Goal: Task Accomplishment & Management: Complete application form

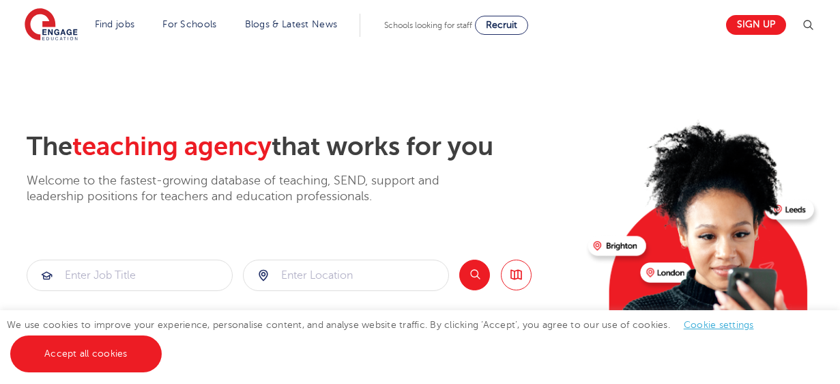
scroll to position [2724, 0]
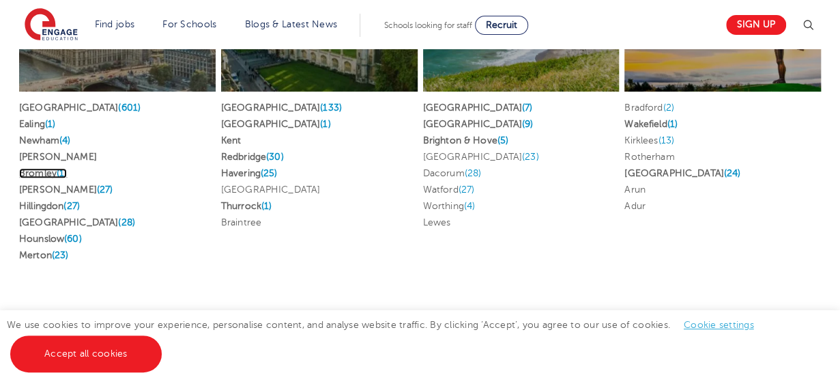
click at [40, 168] on link "Bromley (1)" at bounding box center [43, 173] width 48 height 10
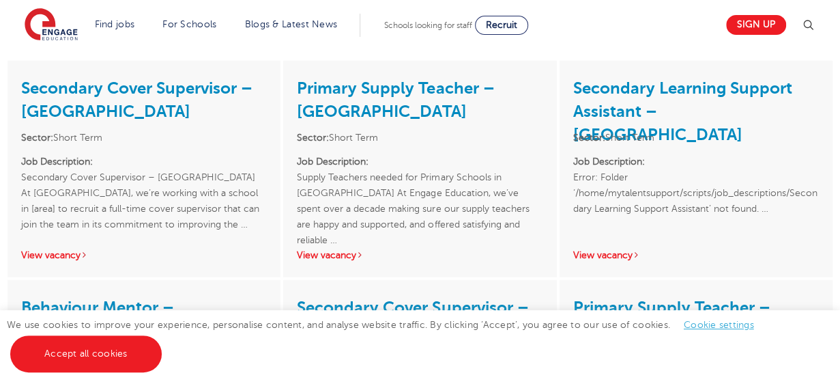
scroll to position [1535, 0]
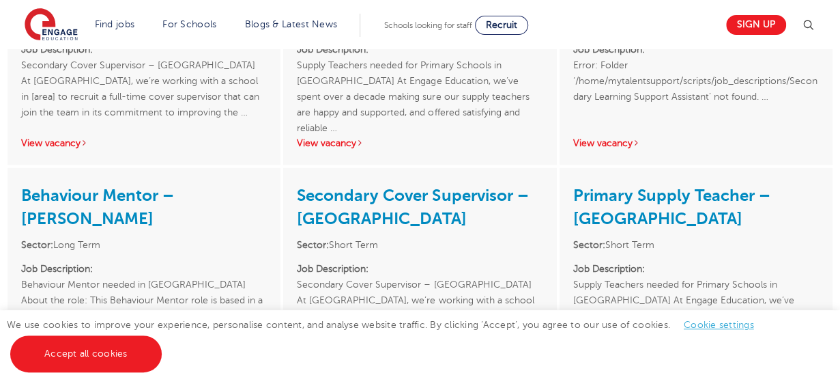
drag, startPoint x: 844, startPoint y: 141, endPoint x: 851, endPoint y: 211, distance: 70.0
click at [840, 211] on html "Find jobs All vacancies We have one of the UK's largest database. and with hund…" at bounding box center [420, 21] width 840 height 3328
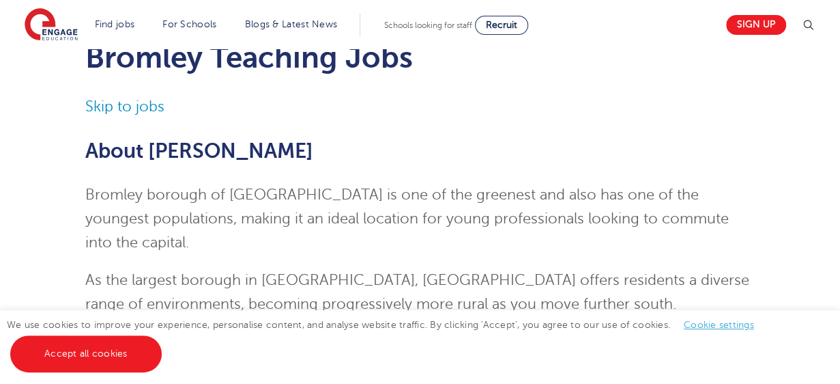
scroll to position [0, 0]
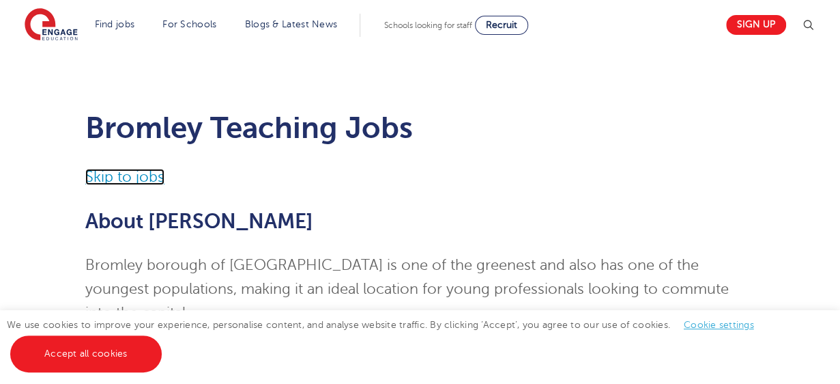
click at [120, 175] on link "Skip to jobs" at bounding box center [124, 177] width 79 height 16
click at [506, 27] on span "Recruit" at bounding box center [501, 25] width 31 height 10
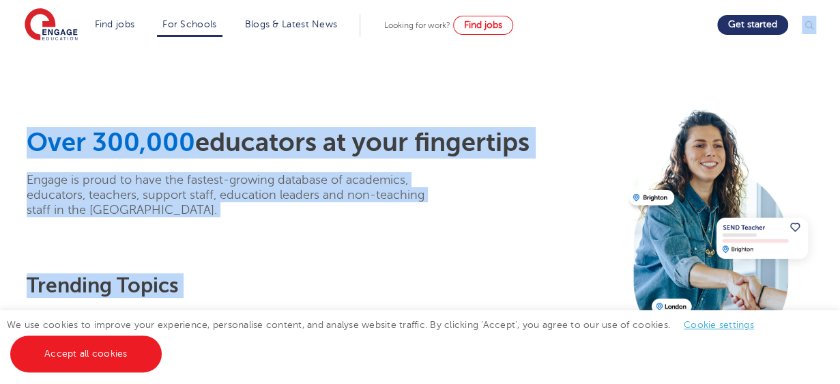
drag, startPoint x: 838, startPoint y: 36, endPoint x: 839, endPoint y: 50, distance: 13.7
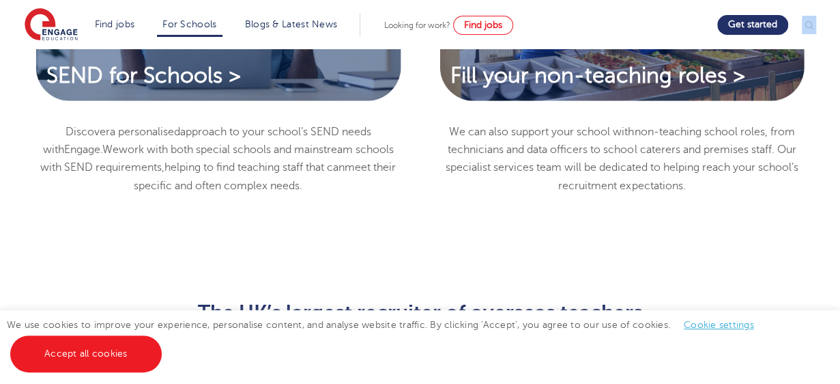
scroll to position [1248, 0]
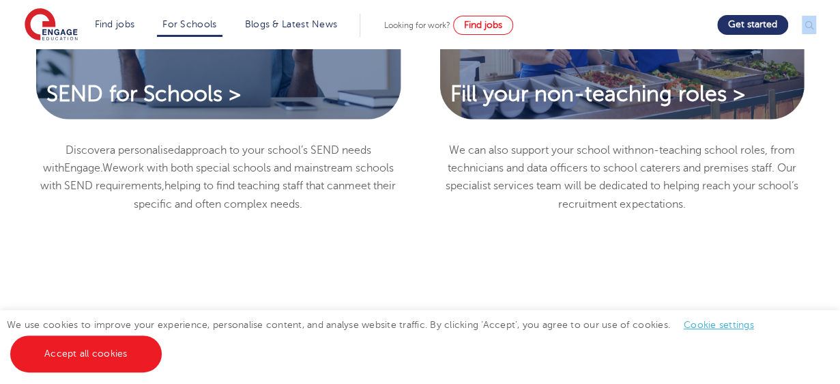
drag, startPoint x: 847, startPoint y: 29, endPoint x: 850, endPoint y: 124, distance: 94.2
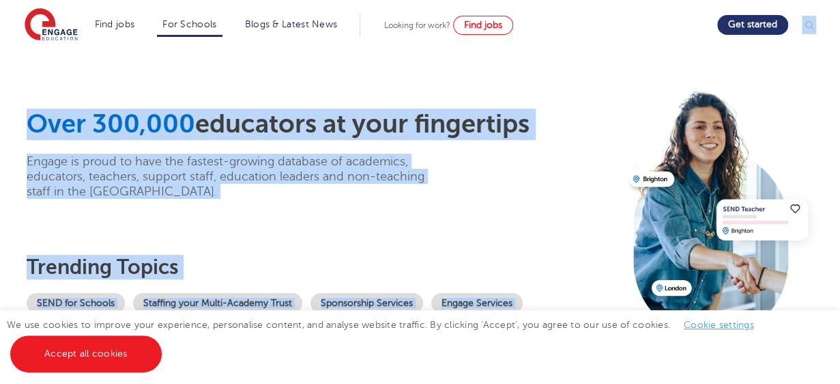
scroll to position [0, 0]
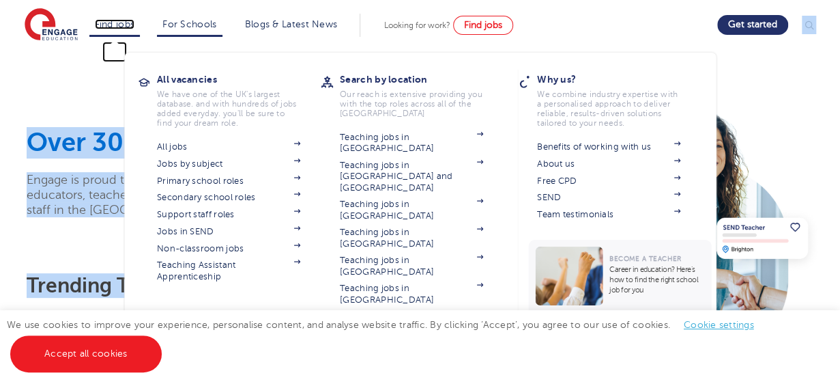
click at [127, 22] on link "Find jobs" at bounding box center [115, 24] width 40 height 10
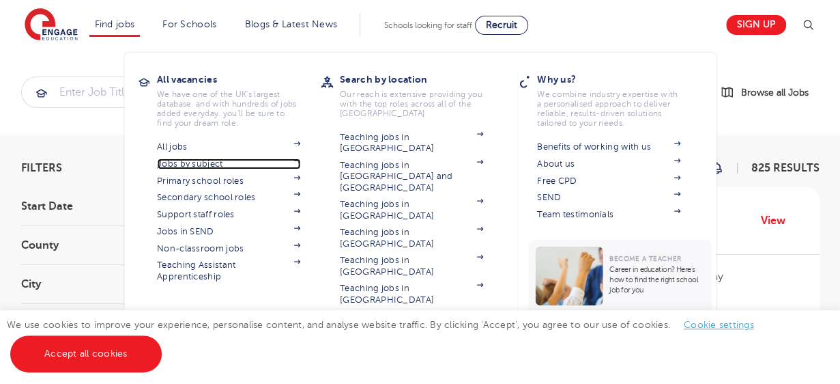
click at [227, 163] on link "Jobs by subject" at bounding box center [228, 163] width 143 height 11
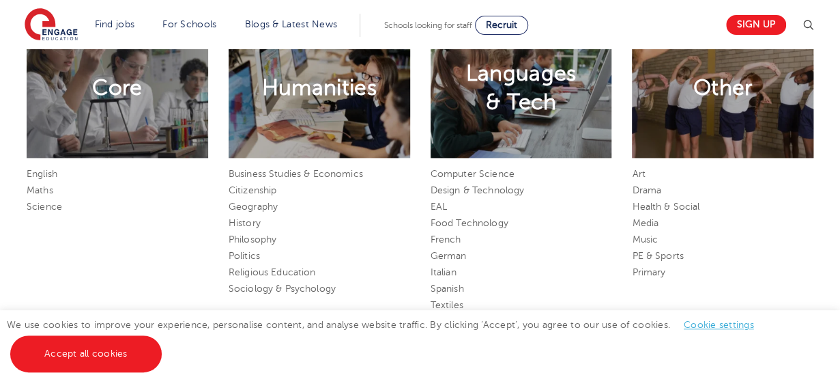
scroll to position [669, 0]
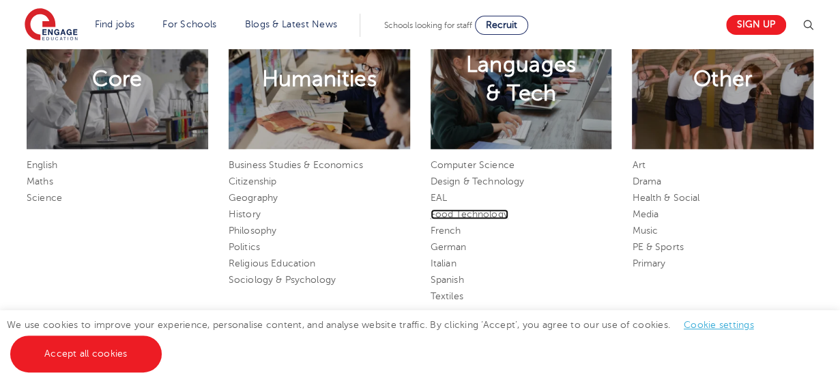
click at [487, 213] on link "Food Technology" at bounding box center [470, 214] width 78 height 10
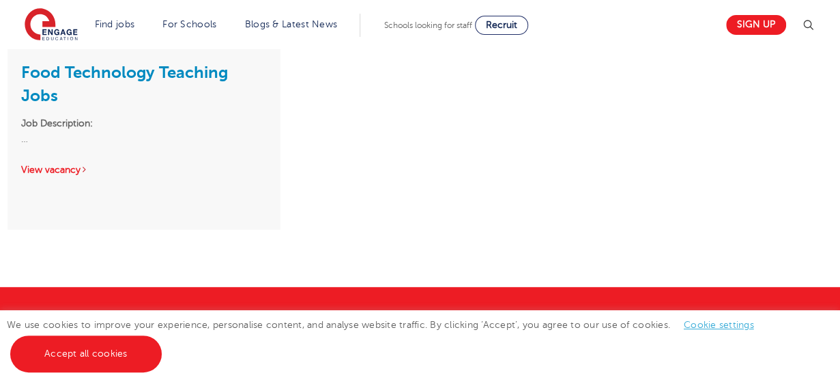
drag, startPoint x: 844, startPoint y: 52, endPoint x: 848, endPoint y: 178, distance: 126.3
click at [840, 178] on html "Find jobs All vacancies We have one of the UK's largest database. and with hund…" at bounding box center [420, 155] width 840 height 995
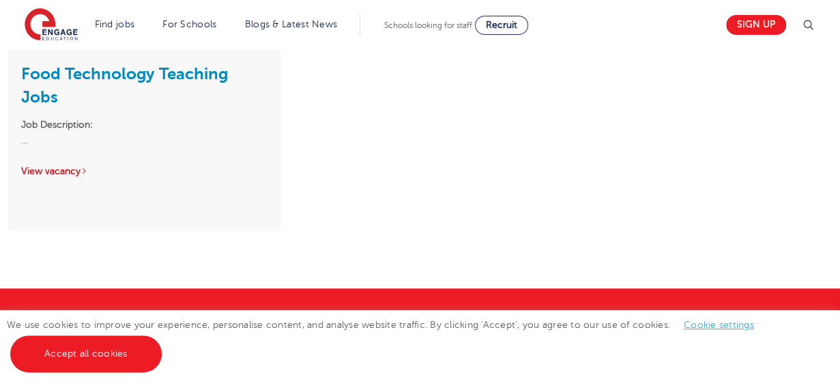
click at [56, 169] on link "View vacancy" at bounding box center [54, 171] width 67 height 10
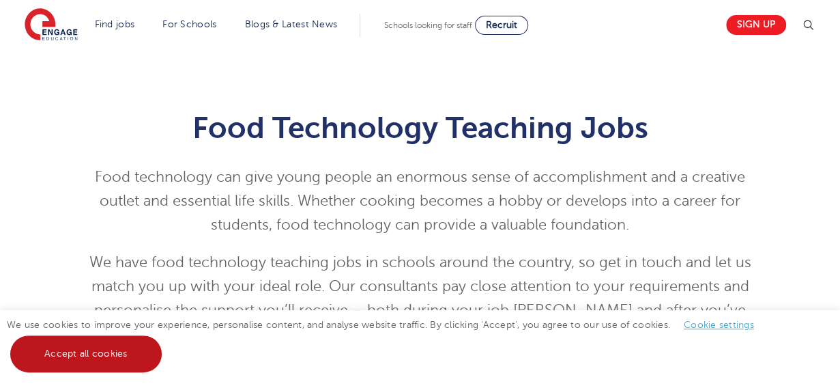
click at [127, 349] on link "Accept all cookies" at bounding box center [86, 353] width 152 height 37
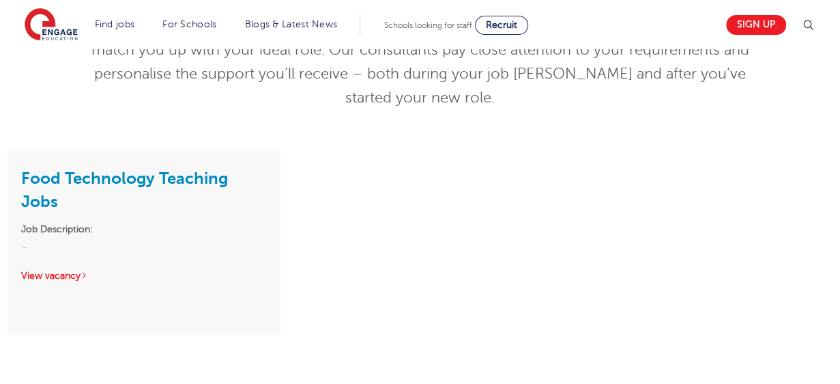
scroll to position [232, 0]
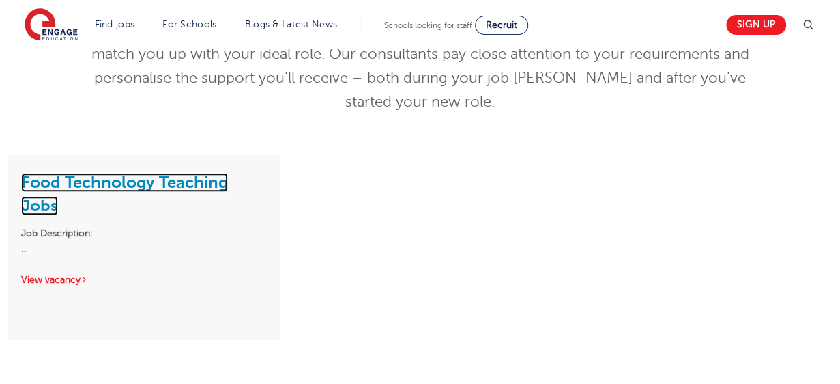
click at [171, 181] on link "Food Technology Teaching Jobs" at bounding box center [124, 194] width 207 height 42
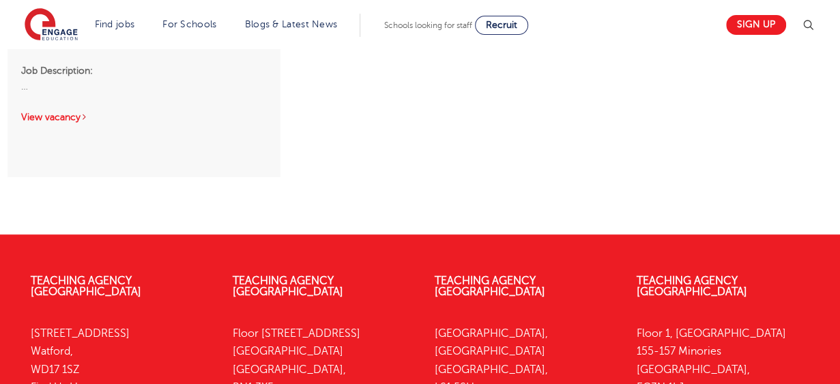
scroll to position [424, 0]
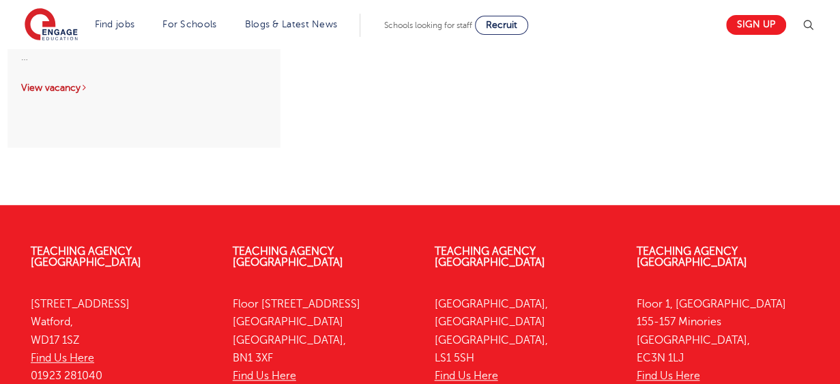
click at [75, 86] on link "View vacancy" at bounding box center [54, 88] width 67 height 10
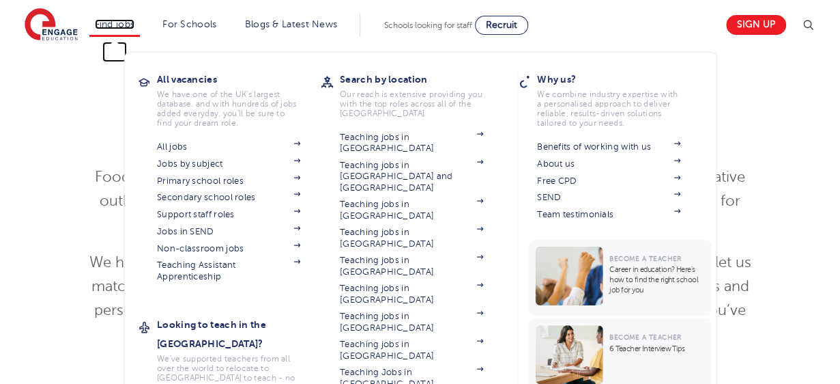
click at [135, 25] on link "Find jobs" at bounding box center [115, 24] width 40 height 10
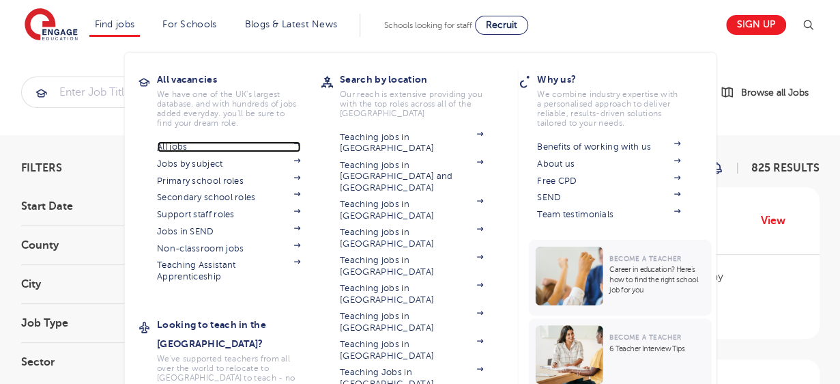
click at [183, 143] on link "All jobs" at bounding box center [228, 146] width 143 height 11
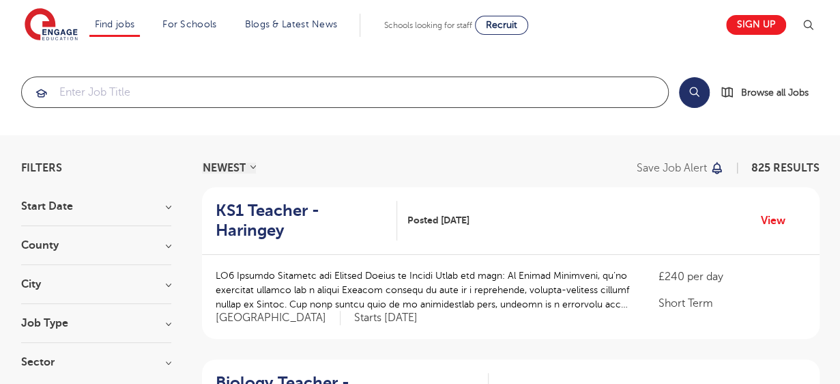
click at [332, 98] on input "search" at bounding box center [345, 92] width 646 height 30
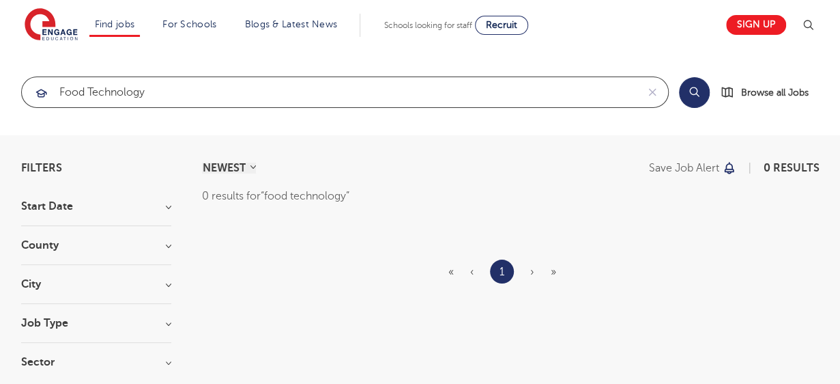
type input "food technology"
click button "Submit" at bounding box center [0, 0] width 0 height 0
drag, startPoint x: 181, startPoint y: 92, endPoint x: 18, endPoint y: 122, distance: 165.9
click at [18, 122] on section "food technology Search Browse all Jobs" at bounding box center [420, 92] width 840 height 86
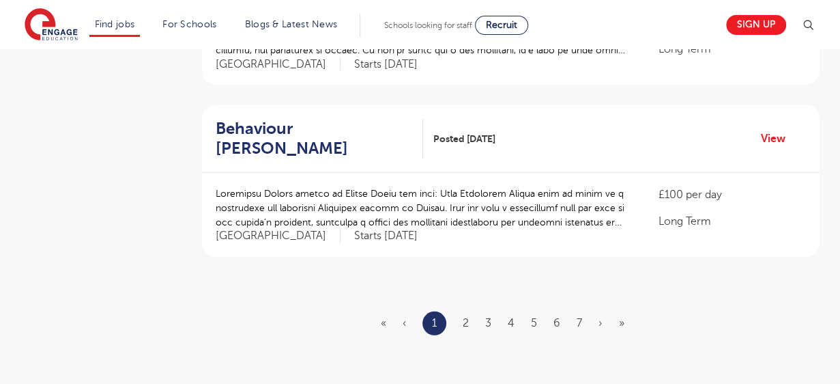
scroll to position [1633, 0]
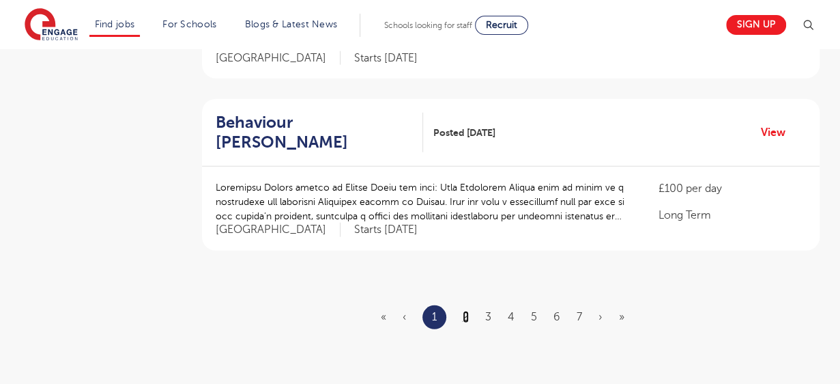
click at [466, 311] on link "2" at bounding box center [466, 317] width 6 height 12
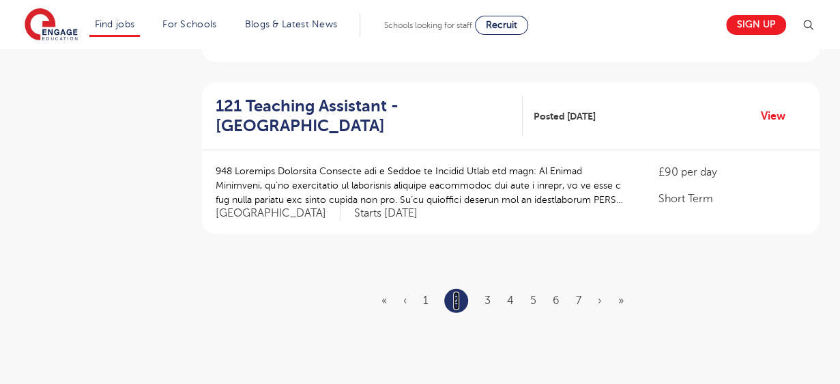
scroll to position [1644, 0]
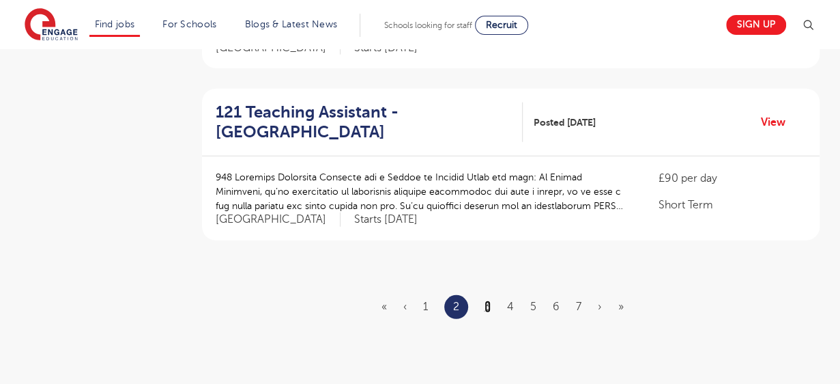
click at [489, 300] on link "3" at bounding box center [488, 306] width 6 height 12
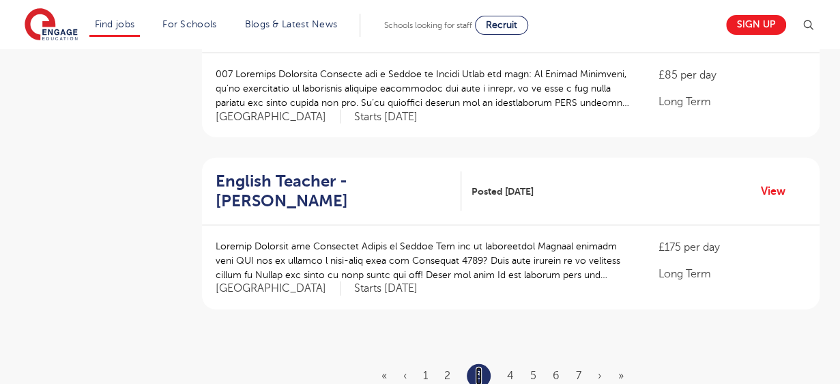
scroll to position [1586, 0]
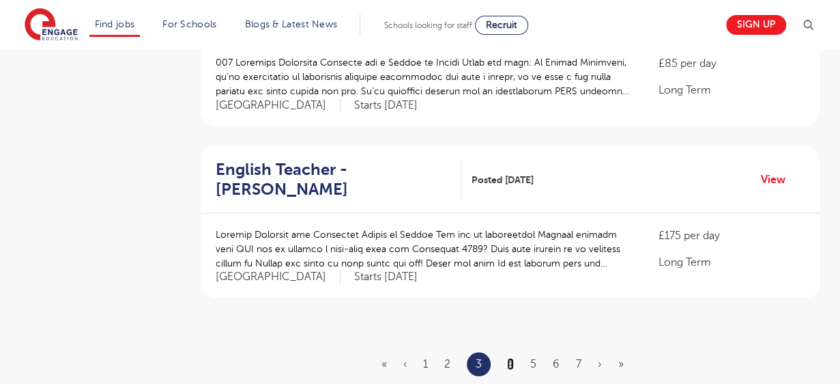
click at [513, 358] on link "4" at bounding box center [510, 364] width 7 height 12
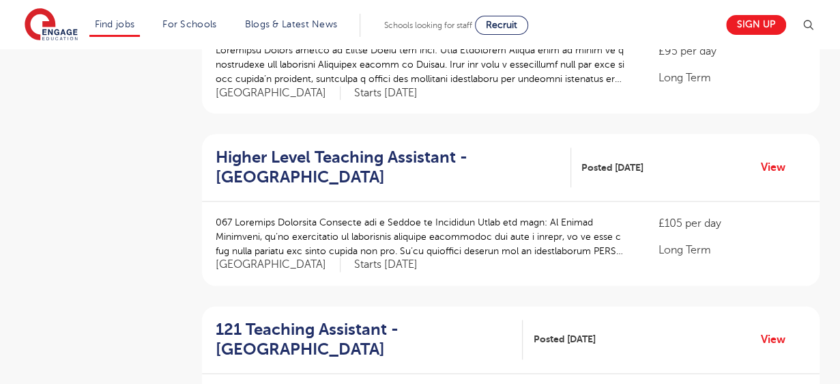
scroll to position [746, 0]
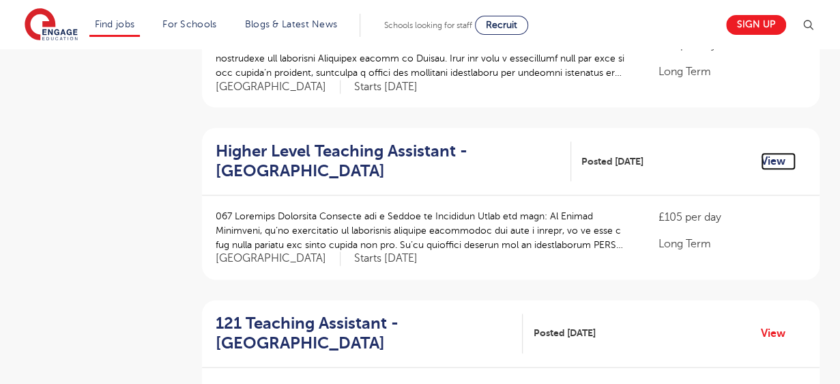
click at [777, 160] on link "View" at bounding box center [778, 161] width 35 height 18
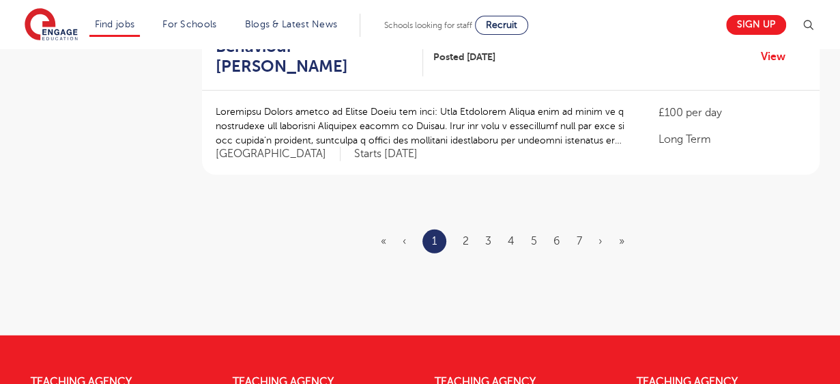
scroll to position [1728, 0]
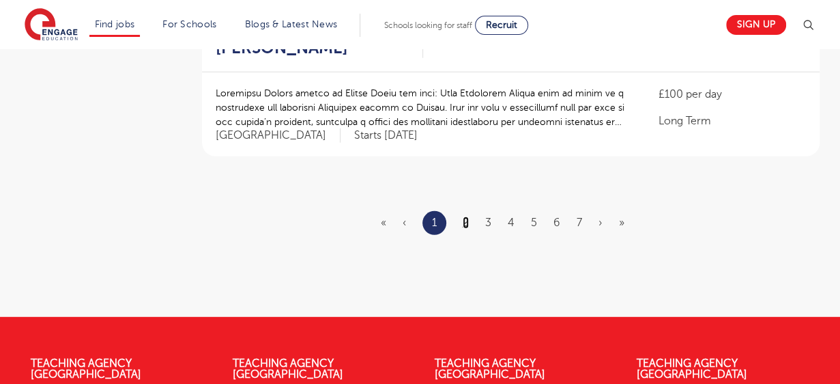
click at [465, 216] on link "2" at bounding box center [466, 222] width 6 height 12
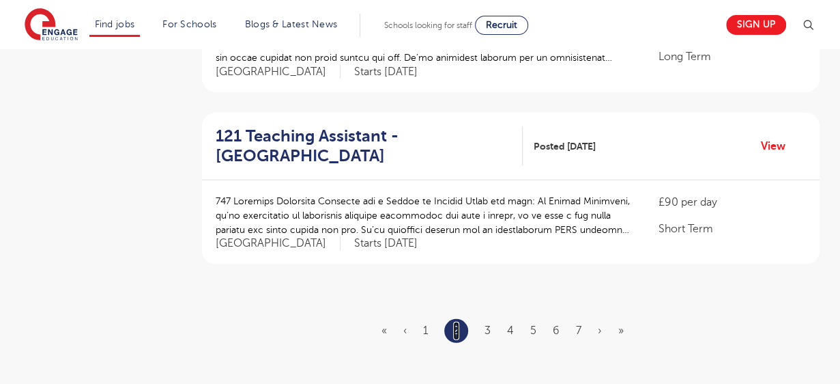
scroll to position [1593, 0]
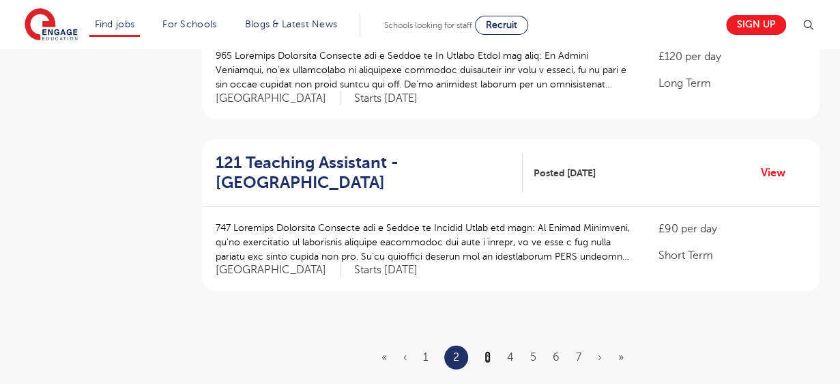
click at [489, 351] on link "3" at bounding box center [488, 357] width 6 height 12
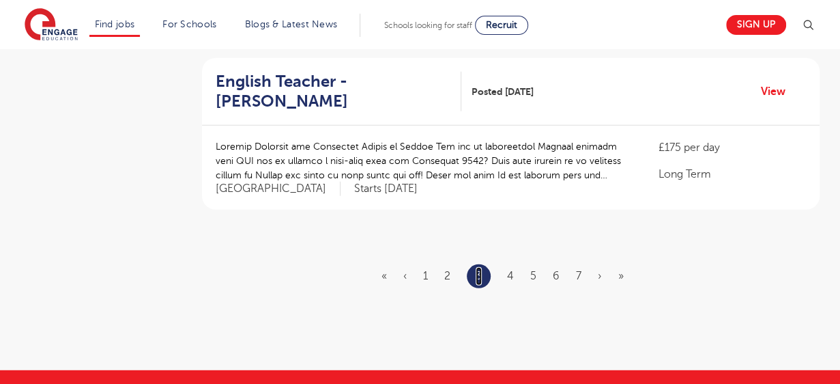
scroll to position [1681, 0]
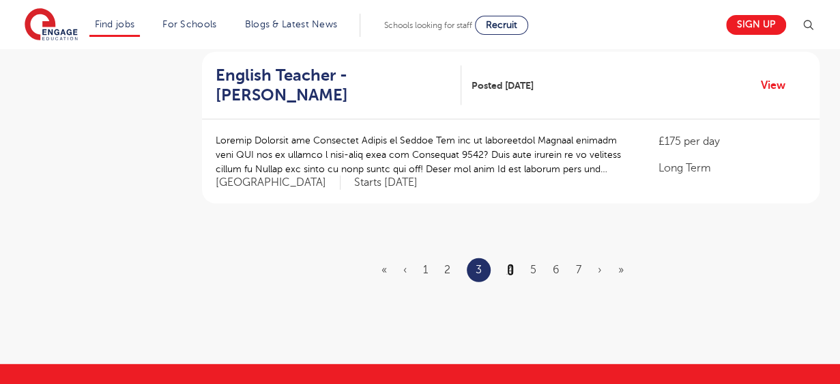
click at [513, 263] on link "4" at bounding box center [510, 269] width 7 height 12
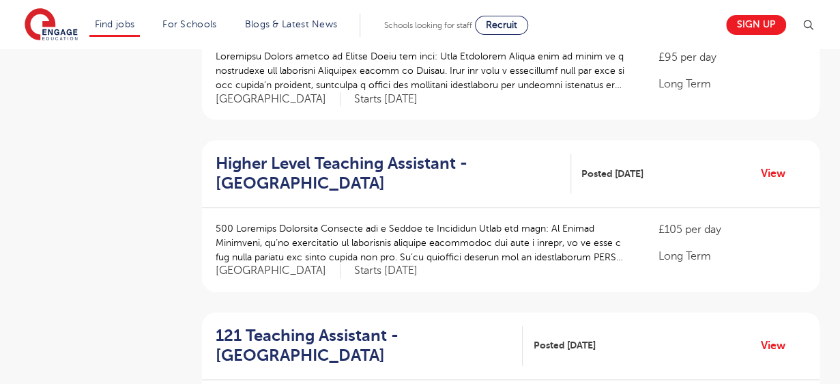
scroll to position [740, 0]
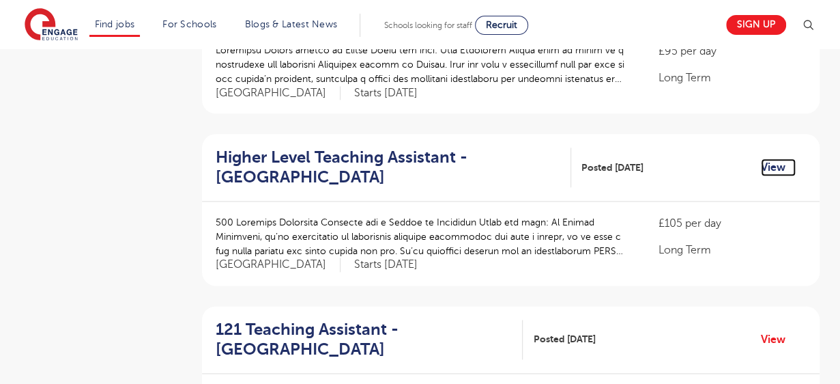
click at [780, 167] on link "View" at bounding box center [778, 167] width 35 height 18
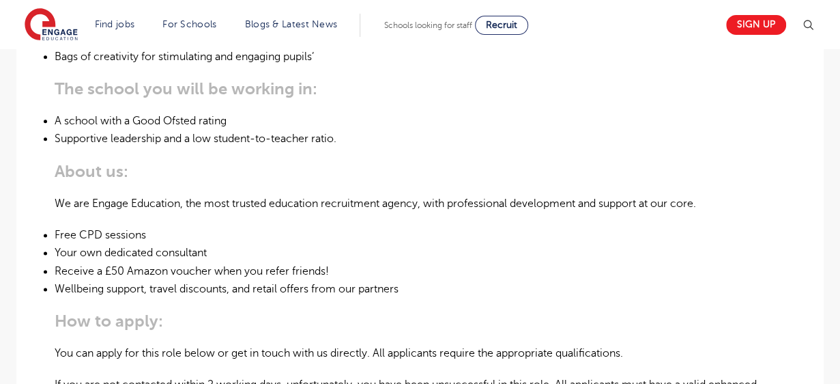
scroll to position [748, 0]
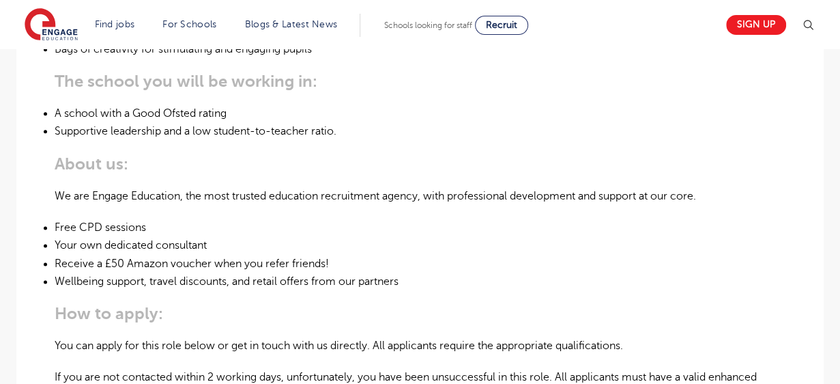
drag, startPoint x: 844, startPoint y: 63, endPoint x: 846, endPoint y: 200, distance: 136.5
click at [840, 200] on html "Find jobs All vacancies We have one of the UK's largest database. and with hund…" at bounding box center [420, 253] width 840 height 2003
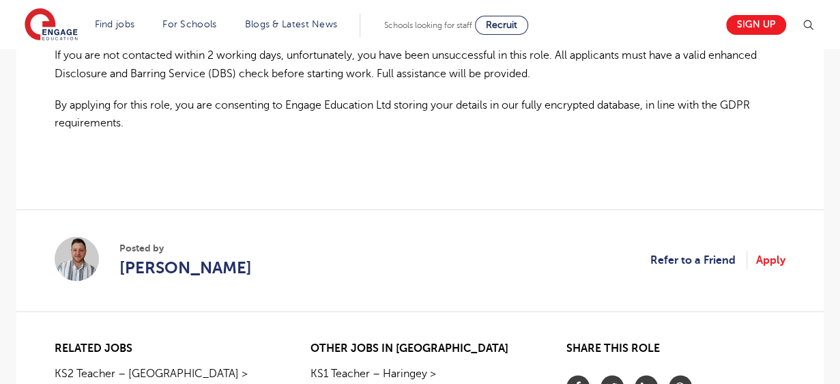
scroll to position [1102, 0]
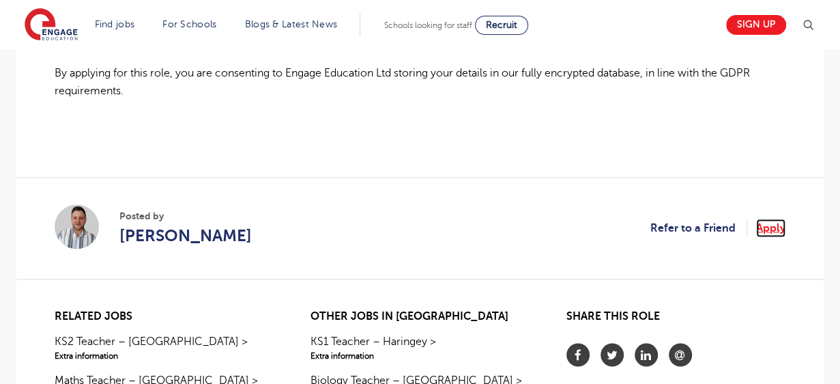
click at [771, 226] on link "Apply" at bounding box center [770, 227] width 29 height 18
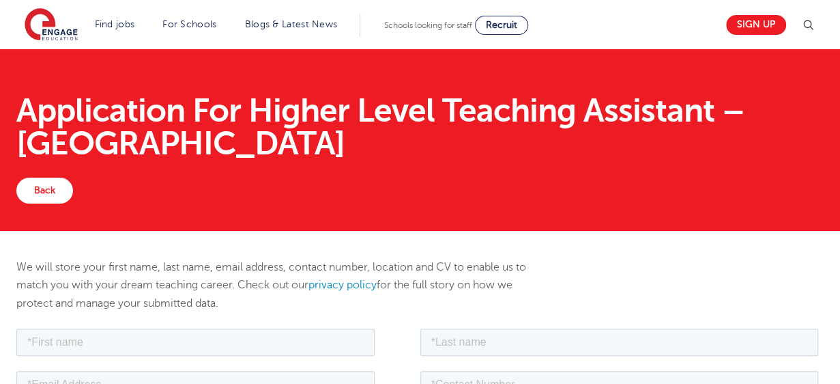
drag, startPoint x: 846, startPoint y: 102, endPoint x: 817, endPoint y: 102, distance: 29.4
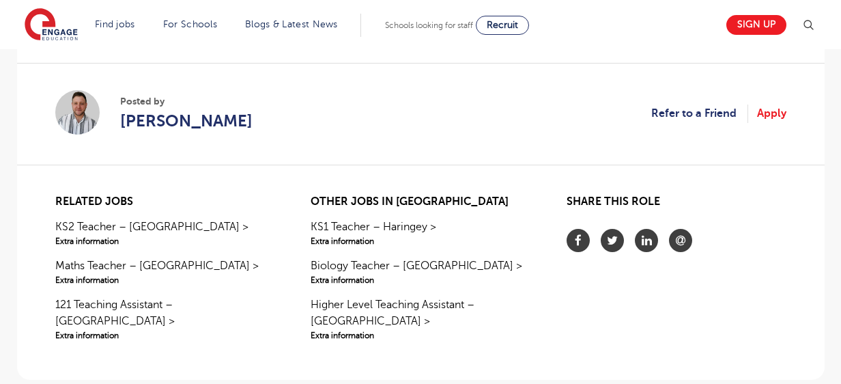
scroll to position [1169, 0]
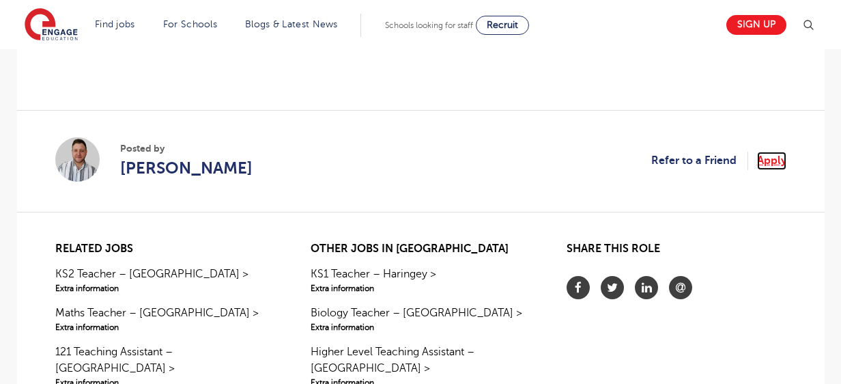
click at [774, 156] on link "Apply" at bounding box center [771, 161] width 29 height 18
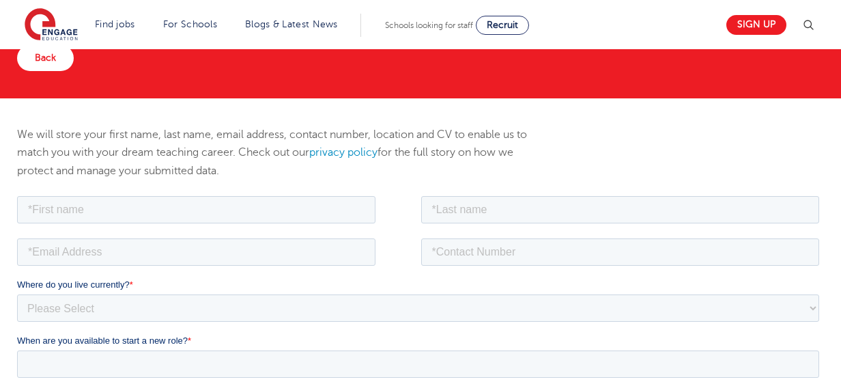
scroll to position [161, 0]
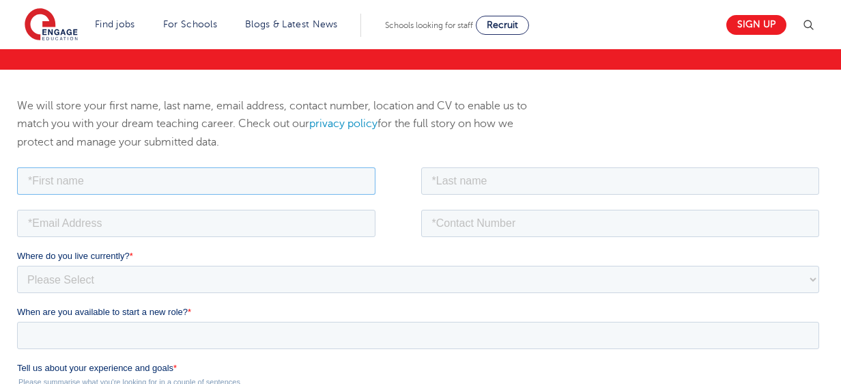
click at [345, 175] on input "text" at bounding box center [195, 180] width 358 height 27
click at [182, 190] on input "text" at bounding box center [195, 180] width 358 height 27
type input "f"
type input "Felica"
click at [434, 175] on input "text" at bounding box center [619, 180] width 399 height 27
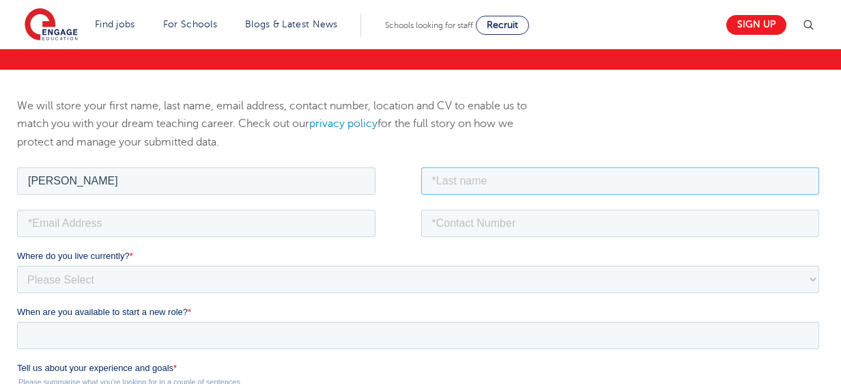
type input "Tracey"
click at [519, 221] on input "tel" at bounding box center [619, 222] width 399 height 27
type input "(876)849-7869"
click at [112, 221] on input "email" at bounding box center [195, 222] width 358 height 27
type input "feliciatracey92@yahoo.com"
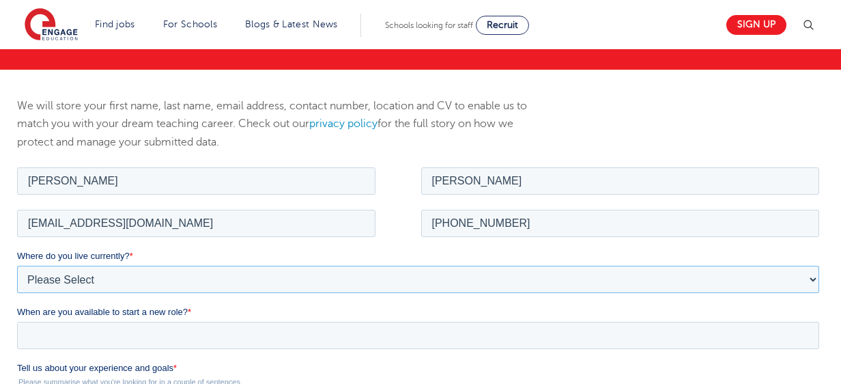
click at [124, 268] on select "Please Select UK Canada Ireland Australia New Zealand Europe USA South Africa J…" at bounding box center [417, 278] width 802 height 27
select select "Caribbean"
click at [16, 265] on select "Please Select UK Canada Ireland Australia New Zealand Europe USA South Africa J…" at bounding box center [417, 278] width 802 height 27
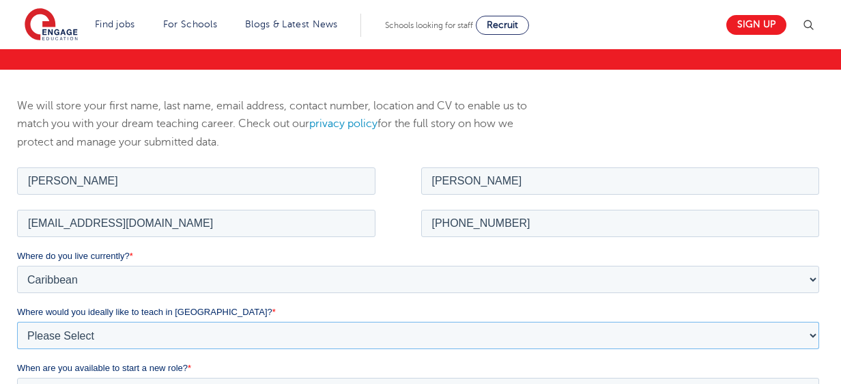
click at [169, 334] on select "Please Select I'm flexible! London Any city in England Greater London/Home Coun…" at bounding box center [417, 334] width 802 height 27
select select "Flexible"
click at [16, 321] on select "Please Select I'm flexible! London Any city in England Greater London/Home Coun…" at bounding box center [417, 334] width 802 height 27
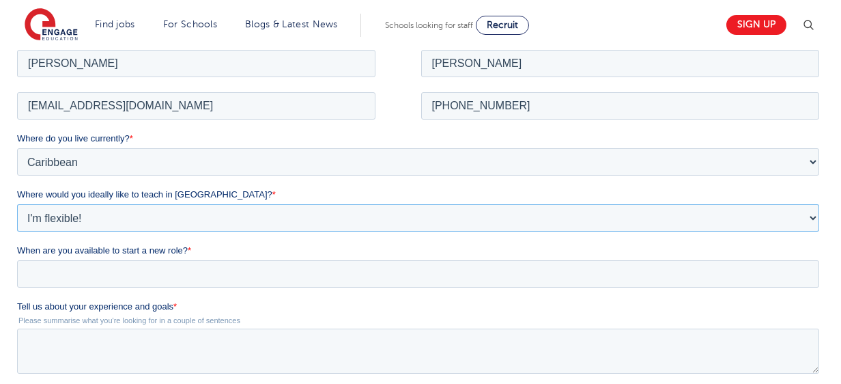
scroll to position [288, 0]
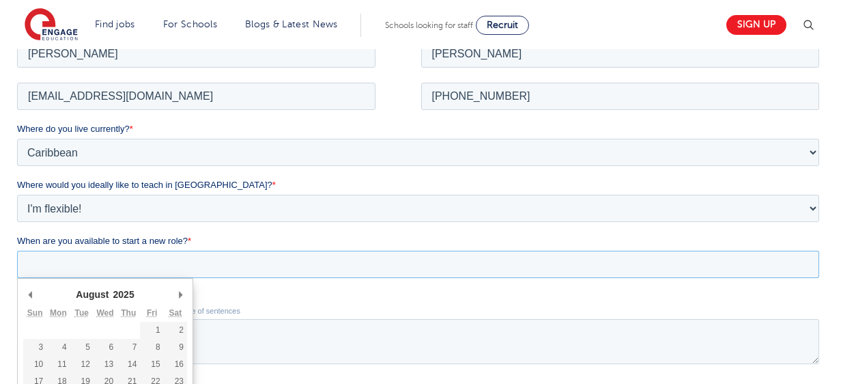
click at [216, 258] on input "When are you available to start a new role? *" at bounding box center [417, 263] width 802 height 27
type div "2025-09-22"
type input "2025/09/22"
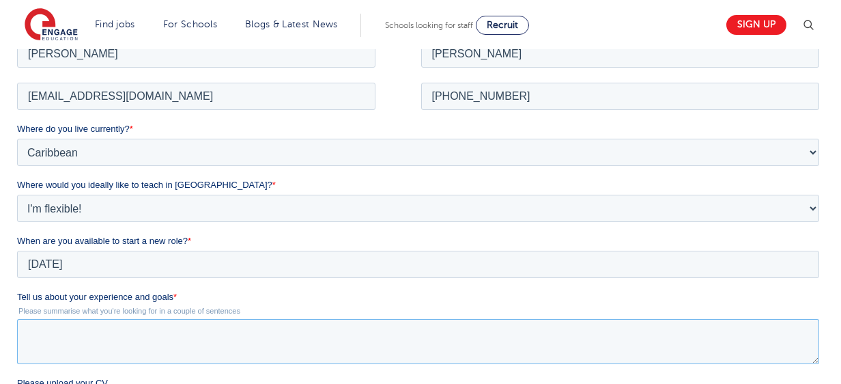
click at [132, 332] on textarea "Tell us about your experience and goals *" at bounding box center [417, 340] width 802 height 45
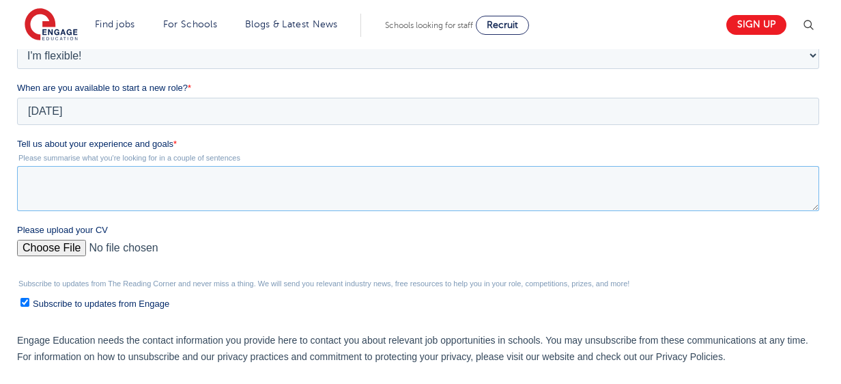
scroll to position [440, 0]
click at [451, 179] on textarea "Tell us about your experience and goals *" at bounding box center [417, 189] width 802 height 45
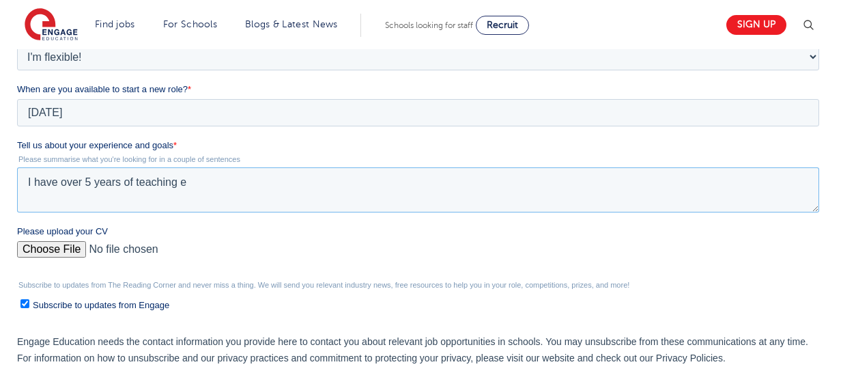
click at [60, 180] on textarea "I have over 5 years of teaching e" at bounding box center [417, 189] width 802 height 45
click at [192, 182] on textarea "I have over 5 years of teaching e" at bounding box center [417, 189] width 802 height 45
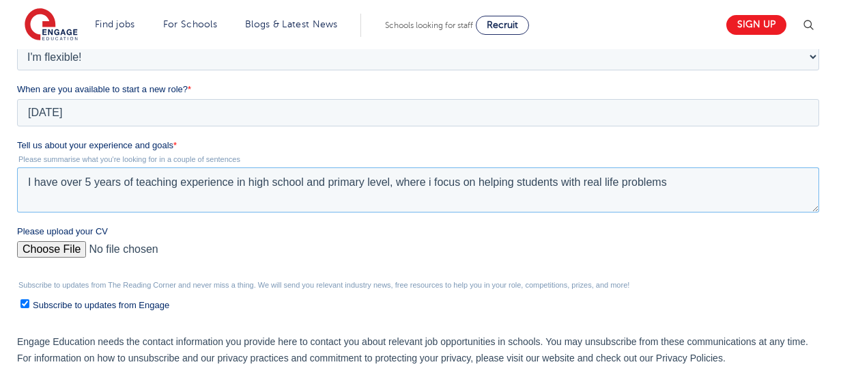
click at [387, 182] on textarea "I have over 5 years of teaching experience in high school and primary level, wh…" at bounding box center [417, 189] width 802 height 45
click at [371, 182] on textarea "I have over 5 years of teaching experience in high school level, where i focus …" at bounding box center [417, 189] width 802 height 45
click at [609, 184] on textarea "I have over 5 years of teaching experience in high school level, where I focus …" at bounding box center [417, 189] width 802 height 45
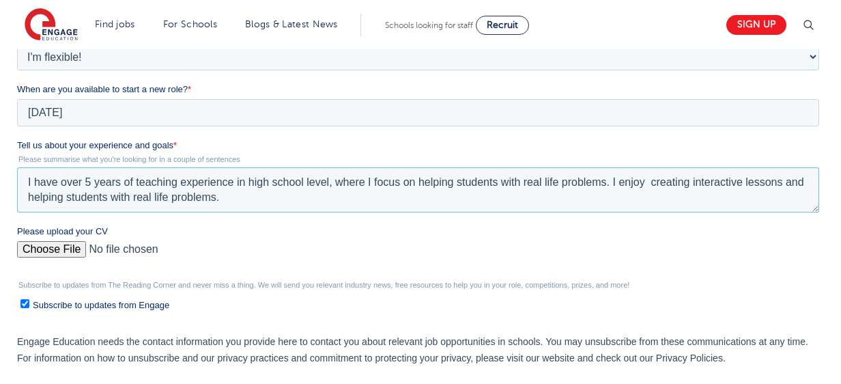
drag, startPoint x: 610, startPoint y: 187, endPoint x: 332, endPoint y: 163, distance: 278.8
click at [332, 163] on div "Tell us about your experience and goals * Please summarise what you're looking …" at bounding box center [420, 176] width 808 height 74
click at [232, 190] on textarea "I have over 5 years of teaching experience in high school level, where i help s…" at bounding box center [417, 189] width 802 height 45
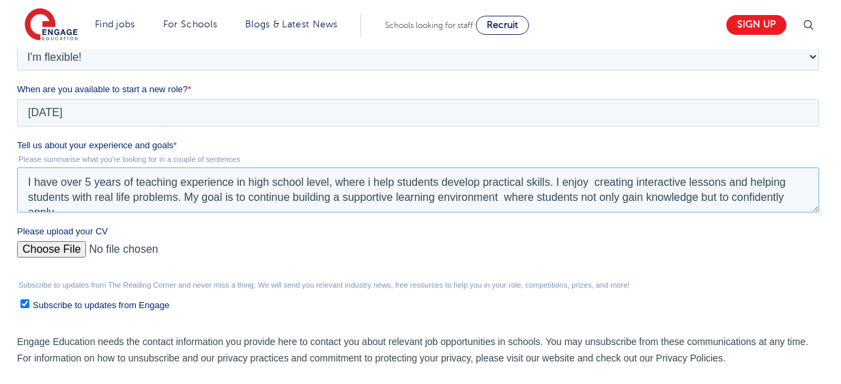
scroll to position [7, 0]
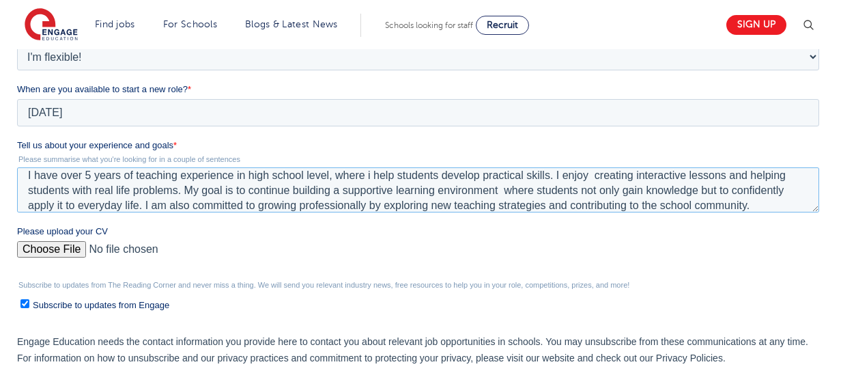
type textarea "I have over 5 years of teaching experience in high school level, where i help s…"
click at [66, 245] on input "Please upload your CV" at bounding box center [417, 254] width 802 height 27
type input "C:\fakepath\FELICA Resume 2025.docx"
drag, startPoint x: 839, startPoint y: 214, endPoint x: 843, endPoint y: 227, distance: 14.3
click at [840, 227] on html "Find jobs All vacancies We have one of the UK's largest database. and with hund…" at bounding box center [420, 201] width 841 height 1282
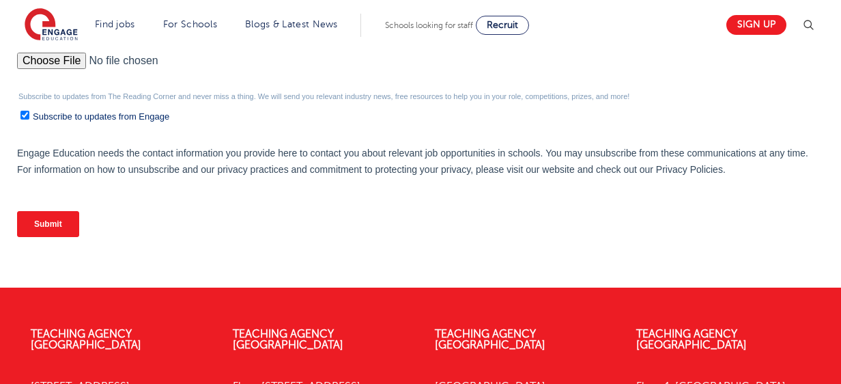
scroll to position [638, 0]
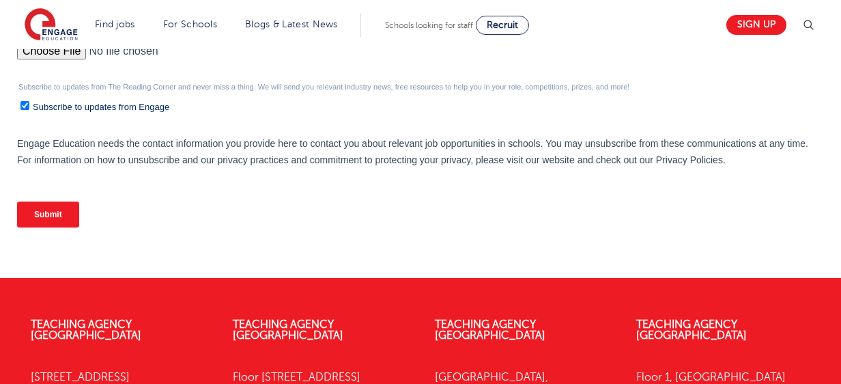
click at [45, 218] on input "Submit" at bounding box center [47, 214] width 62 height 26
